Goal: Information Seeking & Learning: Find specific page/section

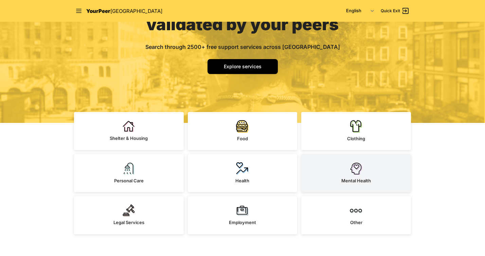
click at [358, 166] on img at bounding box center [355, 168] width 13 height 13
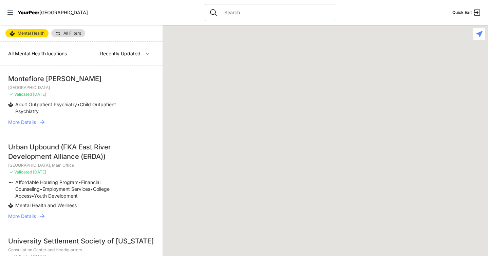
select select "nearby"
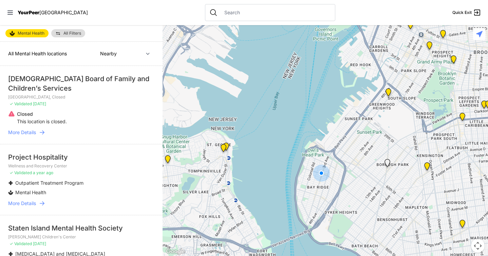
click at [371, 18] on nav "YourPeer NYC Quick Exit" at bounding box center [244, 12] width 488 height 25
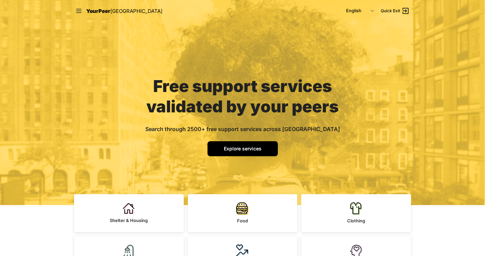
click at [254, 146] on span "Explore services" at bounding box center [243, 149] width 38 height 6
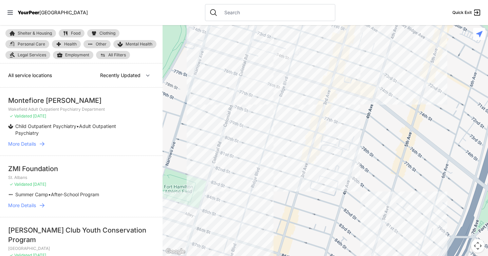
select select "nearby"
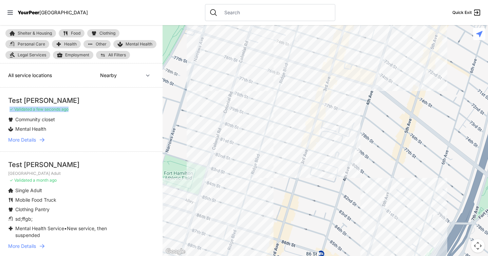
drag, startPoint x: 10, startPoint y: 110, endPoint x: 69, endPoint y: 111, distance: 59.7
click at [69, 111] on span "✓ Validated a few seconds ago" at bounding box center [39, 109] width 59 height 5
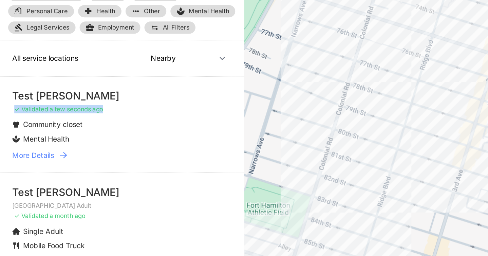
click at [50, 131] on li "Mental Health" at bounding box center [67, 129] width 119 height 7
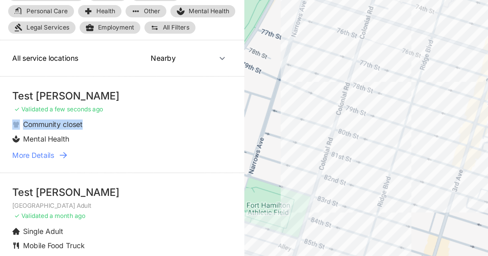
drag, startPoint x: 57, startPoint y: 119, endPoint x: 10, endPoint y: 120, distance: 47.5
click at [10, 120] on li "Community closet" at bounding box center [67, 119] width 119 height 7
click at [48, 126] on li "Mental Health" at bounding box center [67, 129] width 119 height 7
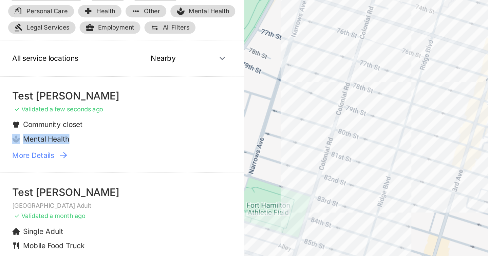
drag, startPoint x: 47, startPoint y: 129, endPoint x: 10, endPoint y: 130, distance: 37.7
click at [10, 130] on li "Mental Health" at bounding box center [67, 129] width 119 height 7
click at [30, 131] on span "Mental Health" at bounding box center [30, 129] width 31 height 6
drag, startPoint x: 47, startPoint y: 129, endPoint x: 8, endPoint y: 130, distance: 38.7
click at [8, 130] on li "Mental Health" at bounding box center [67, 129] width 119 height 7
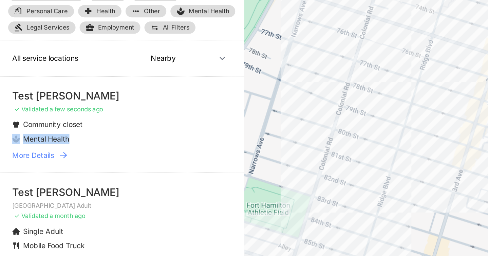
click at [52, 128] on li "Mental Health" at bounding box center [67, 129] width 119 height 7
drag, startPoint x: 52, startPoint y: 128, endPoint x: 5, endPoint y: 132, distance: 46.6
click at [5, 132] on li "Test Saumya ✓ Validated a few seconds ago Community closet Mental Health More D…" at bounding box center [81, 120] width 163 height 64
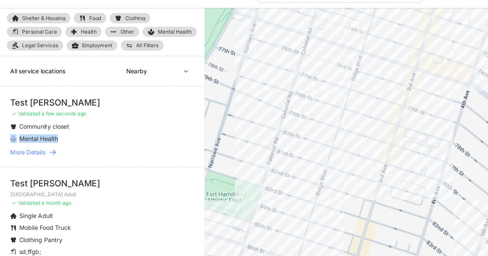
click at [41, 139] on icon at bounding box center [42, 139] width 7 height 7
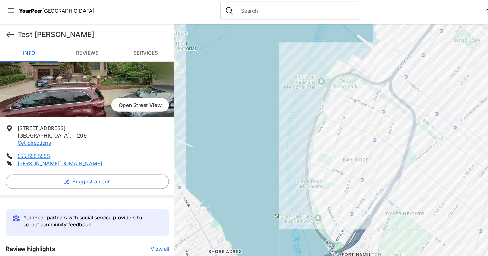
scroll to position [203, 0]
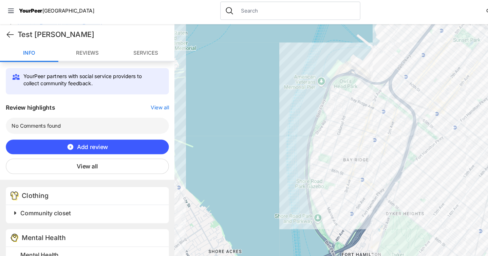
click at [16, 199] on span at bounding box center [99, 201] width 179 height 10
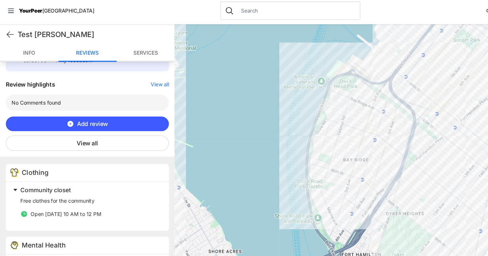
scroll to position [232, 0]
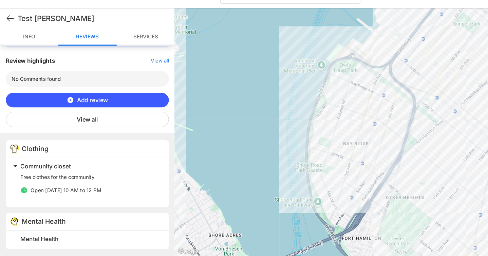
click at [63, 239] on h2 "Mental Health" at bounding box center [84, 239] width 130 height 8
drag, startPoint x: 98, startPoint y: 196, endPoint x: 27, endPoint y: 193, distance: 71.3
click at [27, 193] on li "Open [DATE] 10 AM to 12 PM" at bounding box center [84, 194] width 130 height 7
click at [90, 204] on div "Free clothes for the community Open Monday 10 AM to 12 PM" at bounding box center [84, 190] width 130 height 29
drag, startPoint x: 90, startPoint y: 204, endPoint x: 106, endPoint y: 196, distance: 17.6
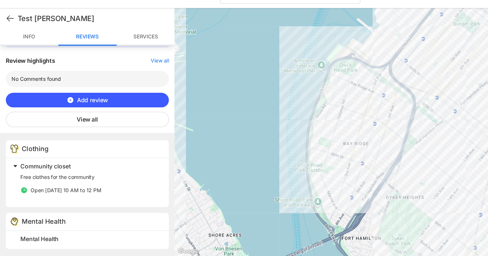
click at [106, 196] on div "Free clothes for the community Open Monday 10 AM to 12 PM" at bounding box center [84, 190] width 130 height 29
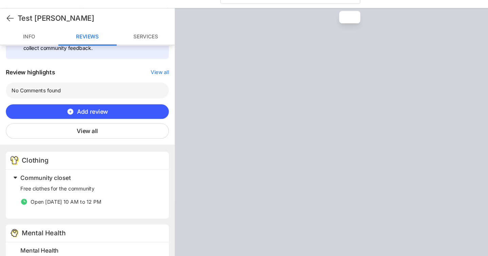
scroll to position [232, 0]
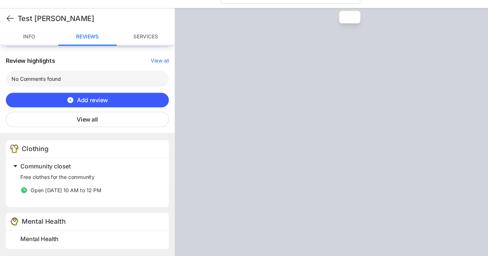
click at [12, 173] on span at bounding box center [99, 172] width 179 height 10
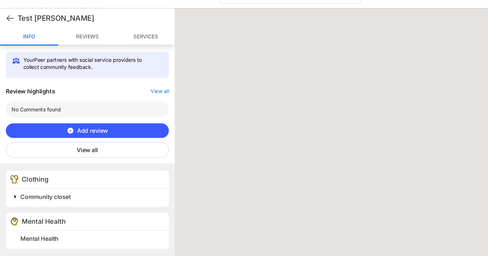
scroll to position [203, 0]
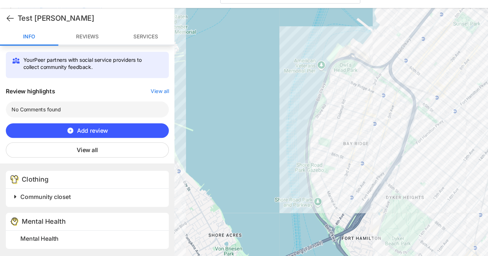
click at [12, 203] on span at bounding box center [99, 201] width 179 height 10
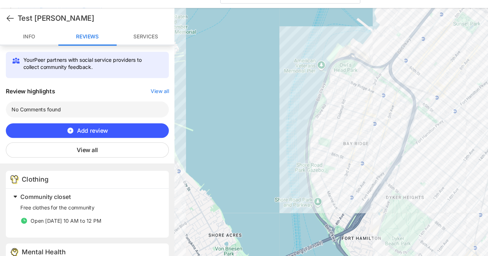
scroll to position [232, 0]
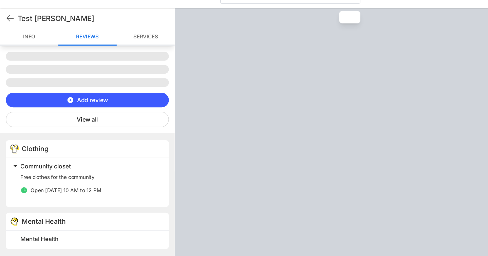
scroll to position [232, 0]
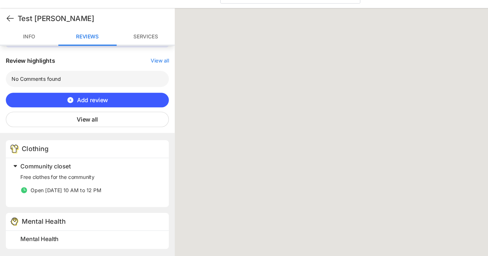
click at [16, 169] on span at bounding box center [99, 172] width 179 height 10
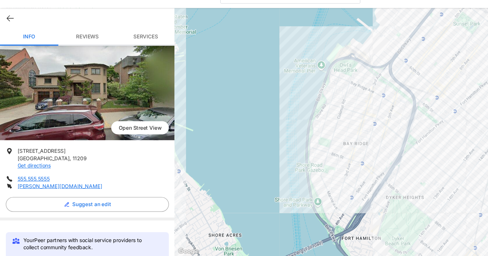
scroll to position [203, 0]
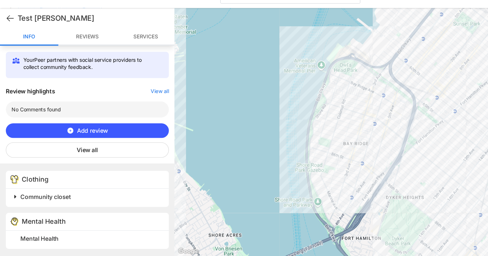
click at [13, 201] on span at bounding box center [99, 201] width 179 height 10
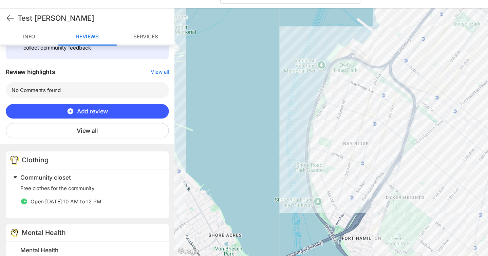
scroll to position [232, 0]
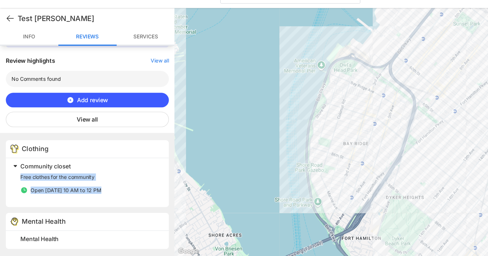
drag, startPoint x: 106, startPoint y: 199, endPoint x: 14, endPoint y: 181, distance: 93.8
click at [14, 181] on div "Community closet Free clothes for the community Open Monday 10 AM to 12 PM" at bounding box center [79, 185] width 139 height 37
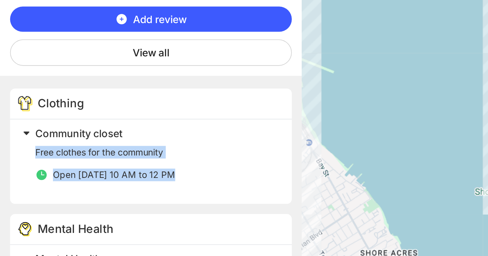
click at [97, 193] on li "Open [DATE] 10 AM to 12 PM" at bounding box center [84, 194] width 130 height 7
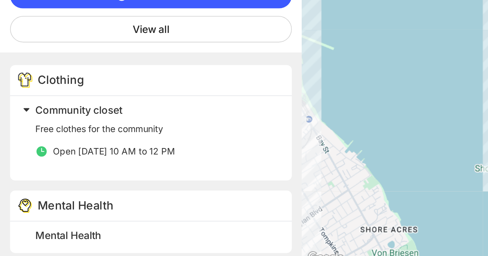
scroll to position [0, 0]
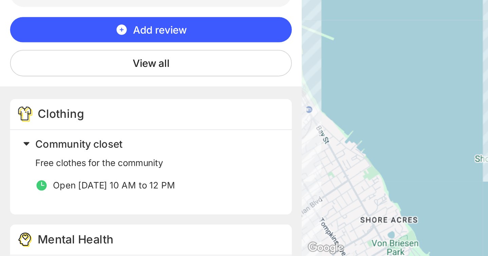
click at [14, 194] on span at bounding box center [99, 196] width 179 height 10
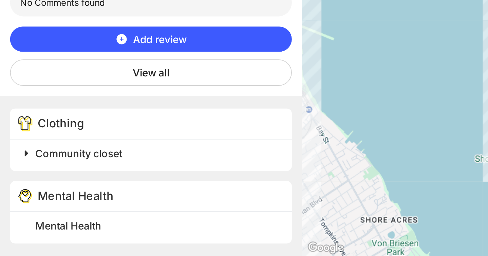
click at [15, 199] on span at bounding box center [99, 201] width 179 height 10
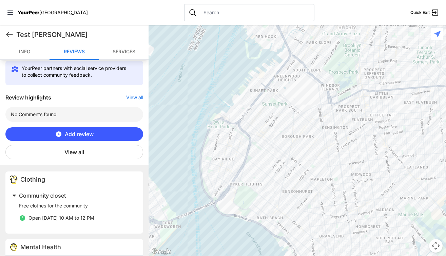
scroll to position [232, 0]
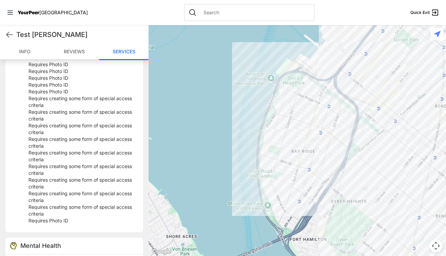
scroll to position [393, 0]
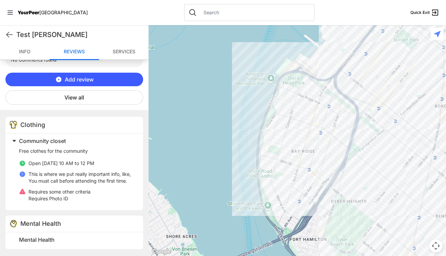
scroll to position [270, 0]
